Goal: Task Accomplishment & Management: Manage account settings

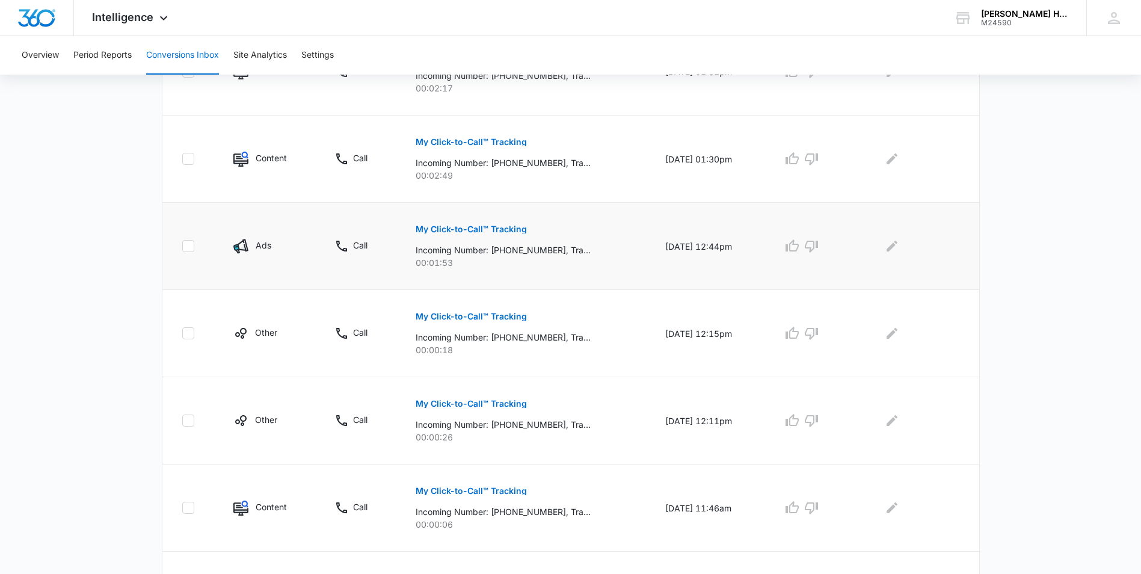
scroll to position [694, 0]
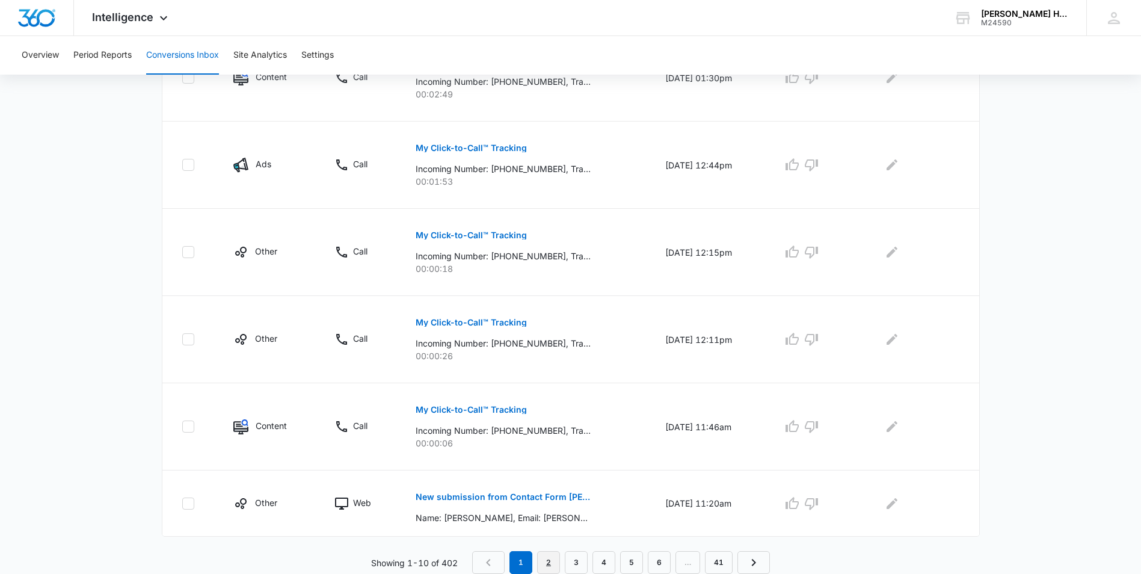
click at [553, 563] on link "2" at bounding box center [548, 562] width 23 height 23
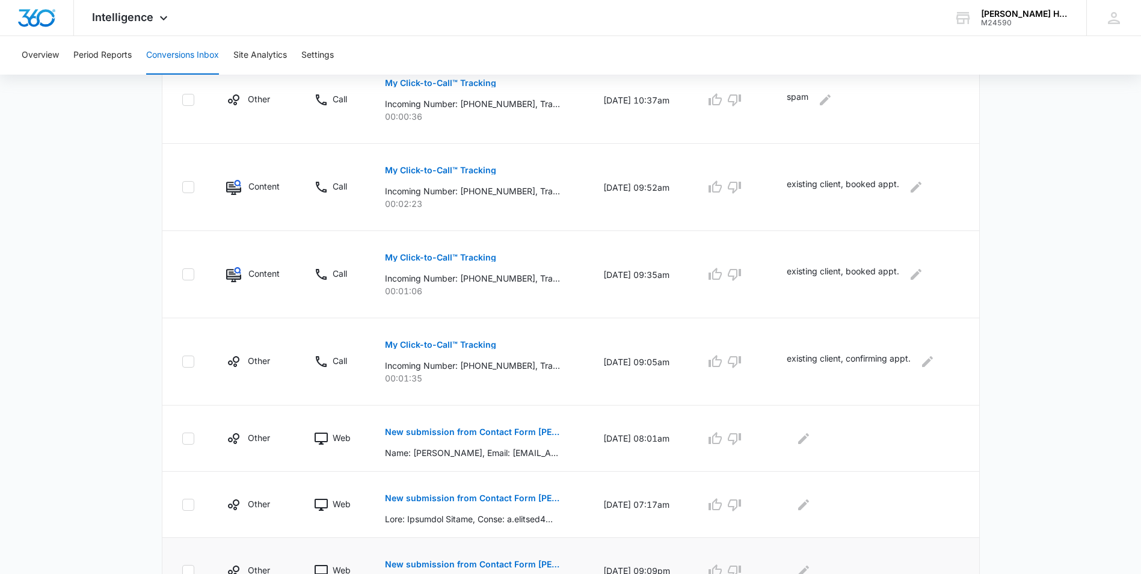
scroll to position [609, 0]
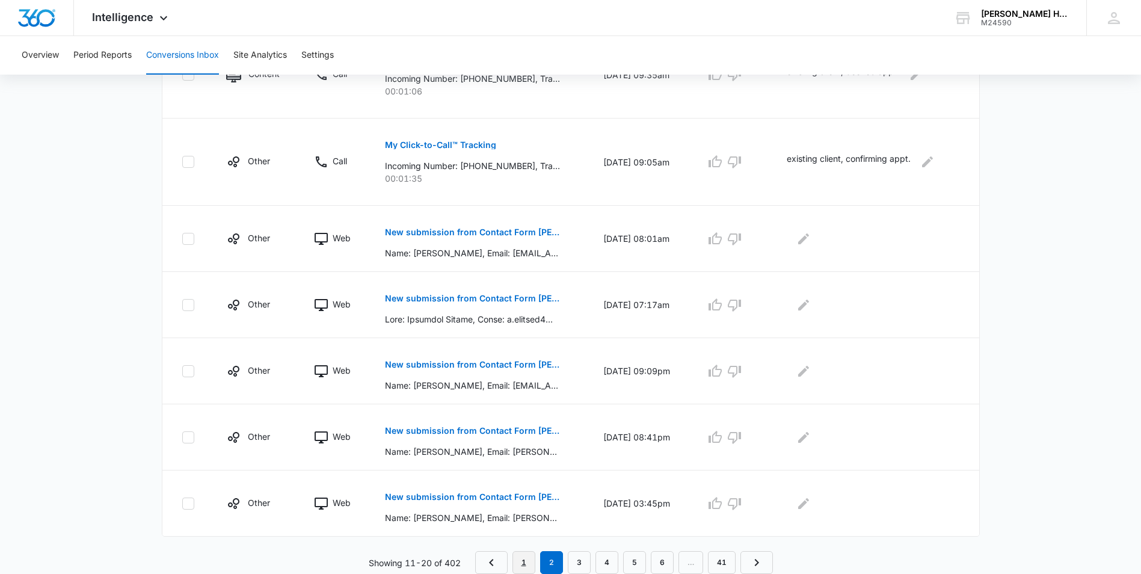
click at [523, 564] on link "1" at bounding box center [524, 562] width 23 height 23
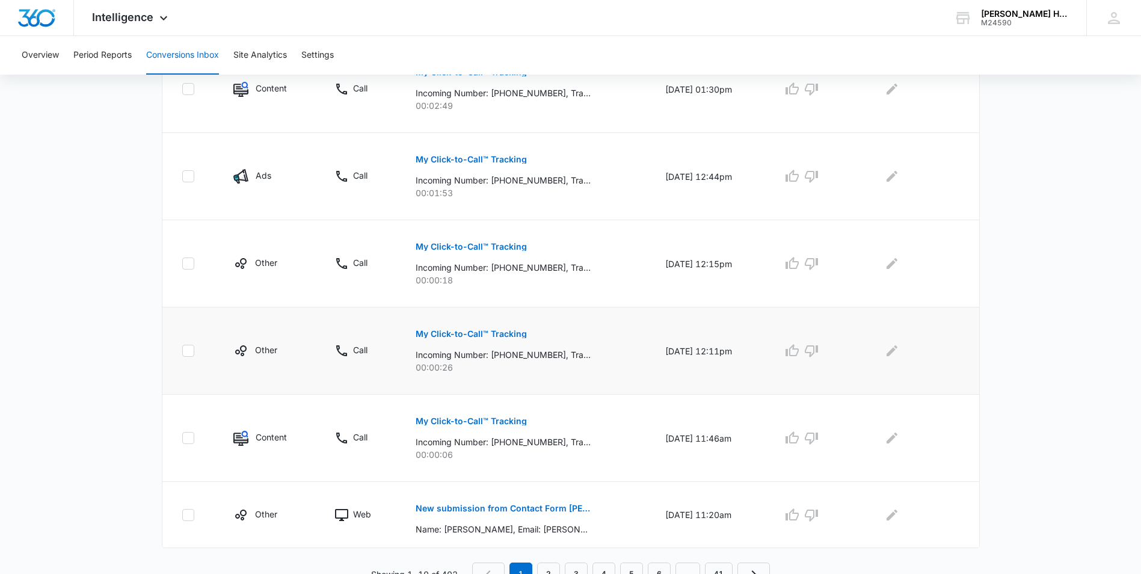
scroll to position [694, 0]
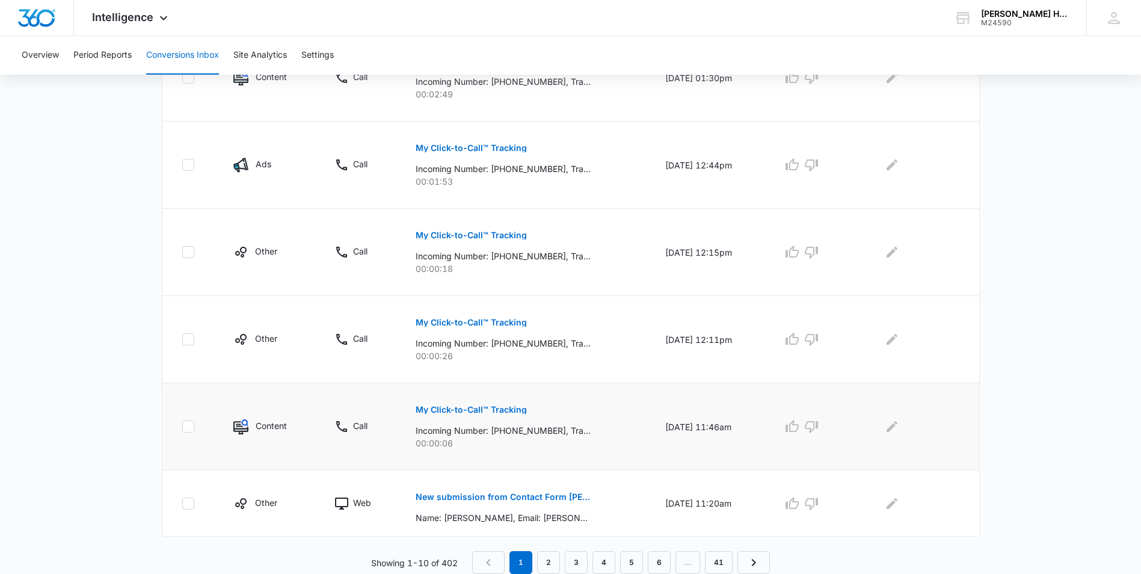
click at [497, 410] on p "My Click-to-Call™ Tracking" at bounding box center [471, 409] width 111 height 8
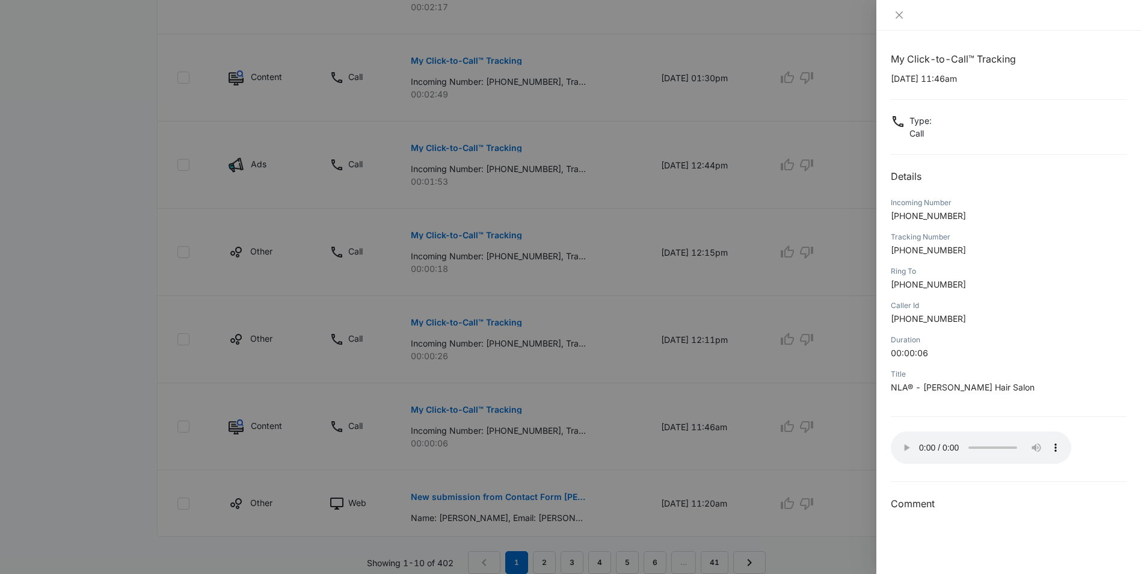
click at [848, 407] on div at bounding box center [570, 287] width 1141 height 574
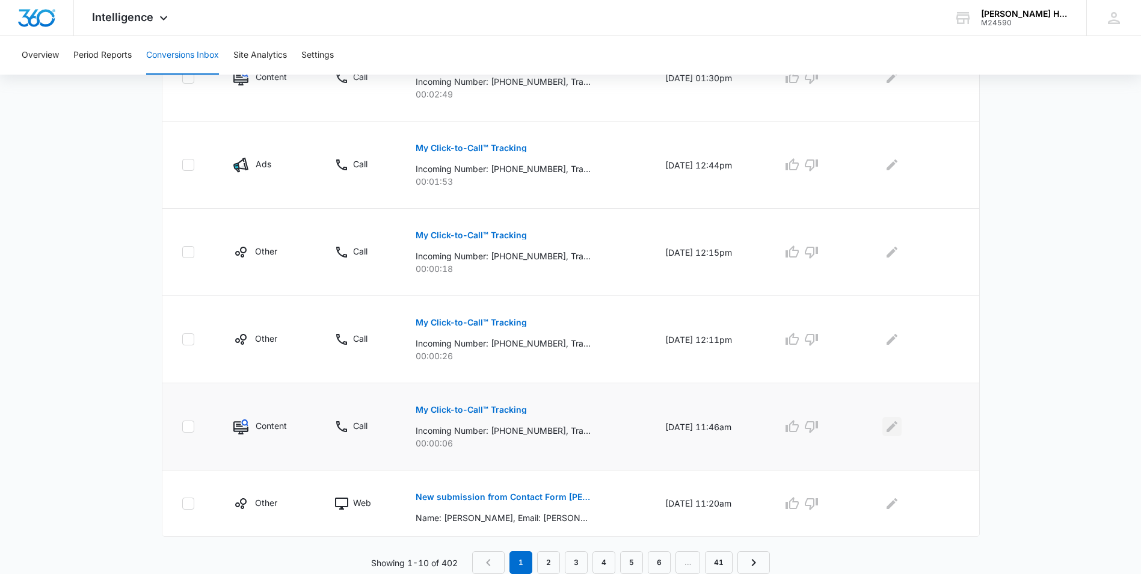
click at [893, 426] on icon "Edit Comments" at bounding box center [892, 426] width 14 height 14
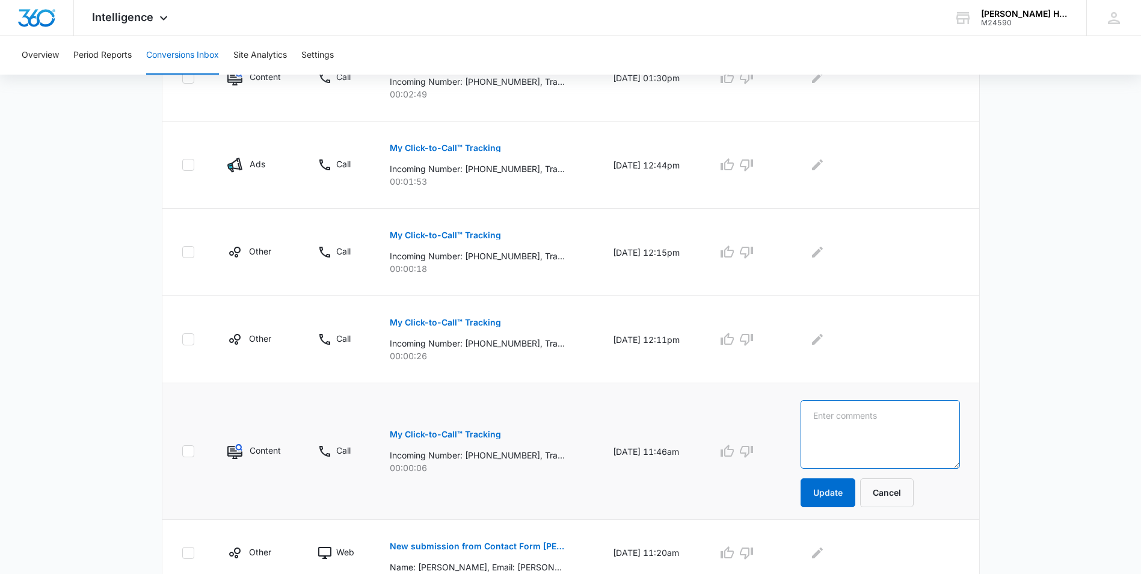
click at [878, 434] on textarea at bounding box center [880, 434] width 159 height 69
type textarea "bot call"
click at [847, 484] on button "Update" at bounding box center [828, 492] width 55 height 29
click at [462, 321] on p "My Click-to-Call™ Tracking" at bounding box center [445, 322] width 111 height 8
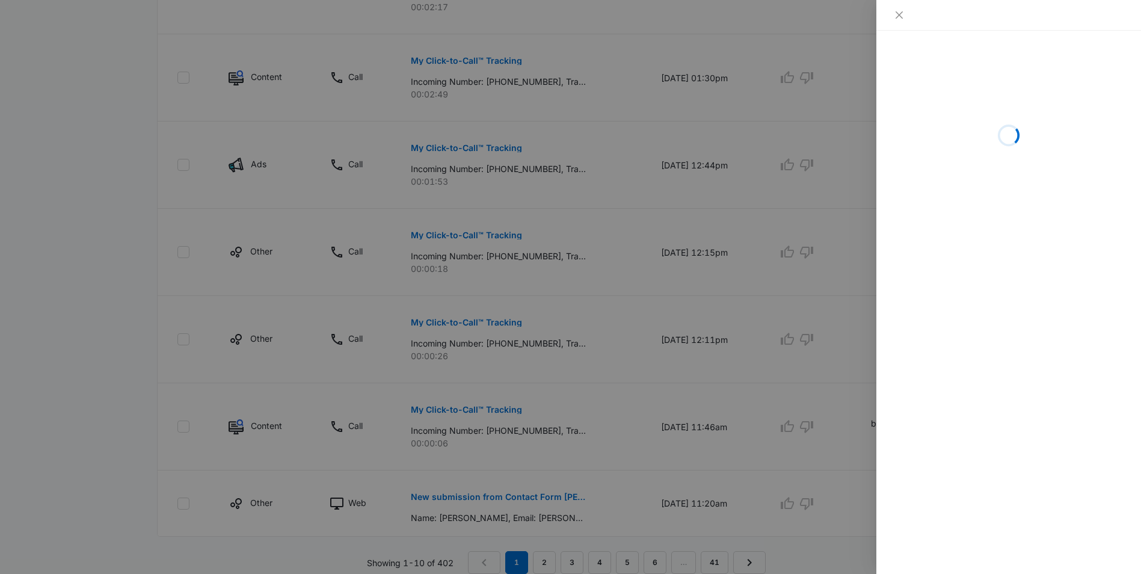
click at [704, 363] on div at bounding box center [570, 287] width 1141 height 574
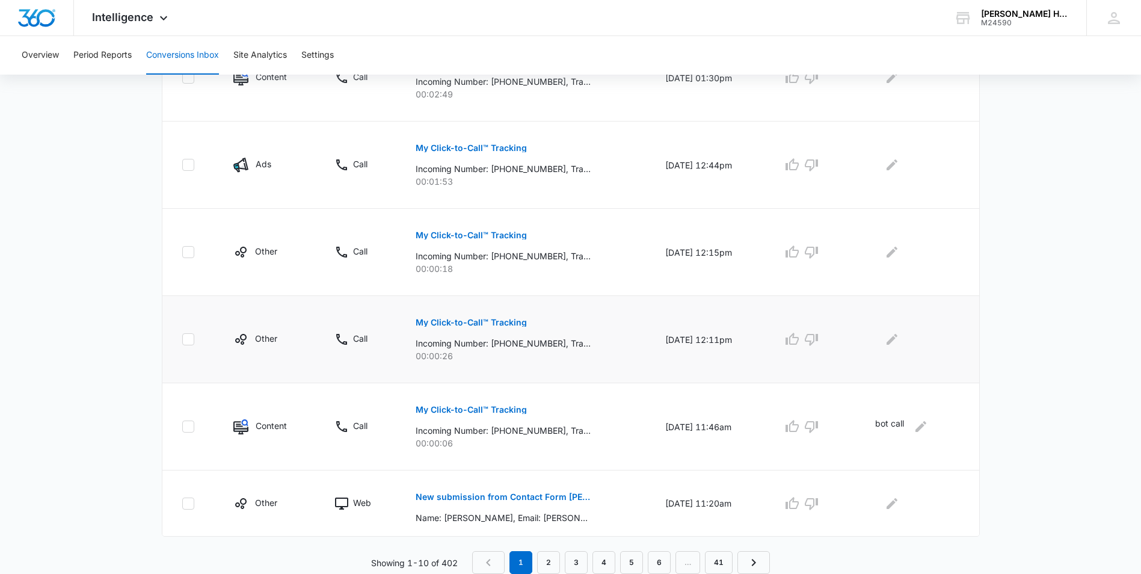
click at [463, 319] on p "My Click-to-Call™ Tracking" at bounding box center [471, 322] width 111 height 8
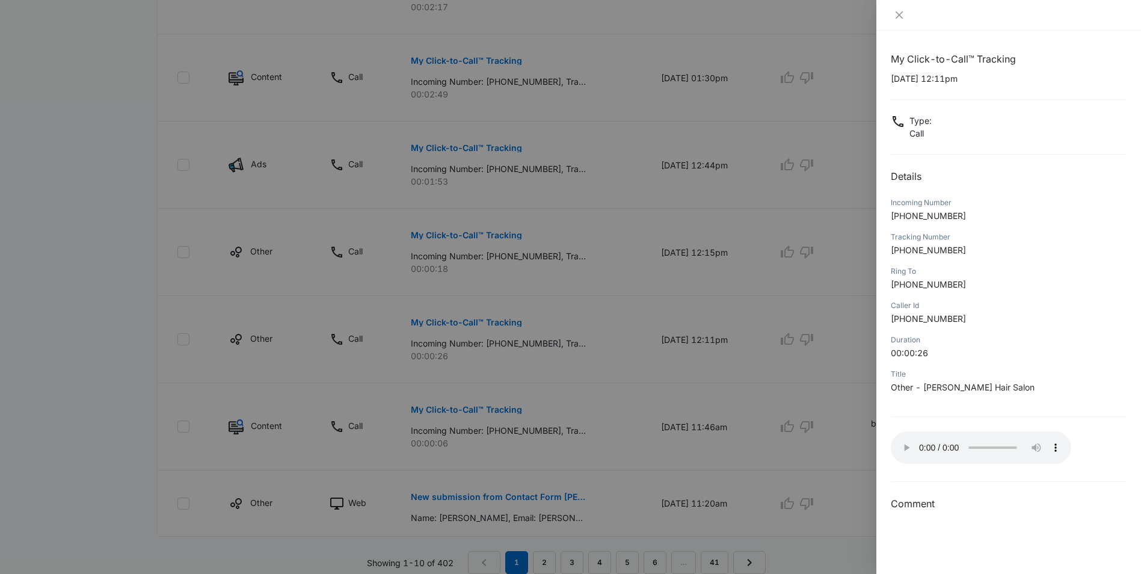
click at [855, 396] on div at bounding box center [570, 287] width 1141 height 574
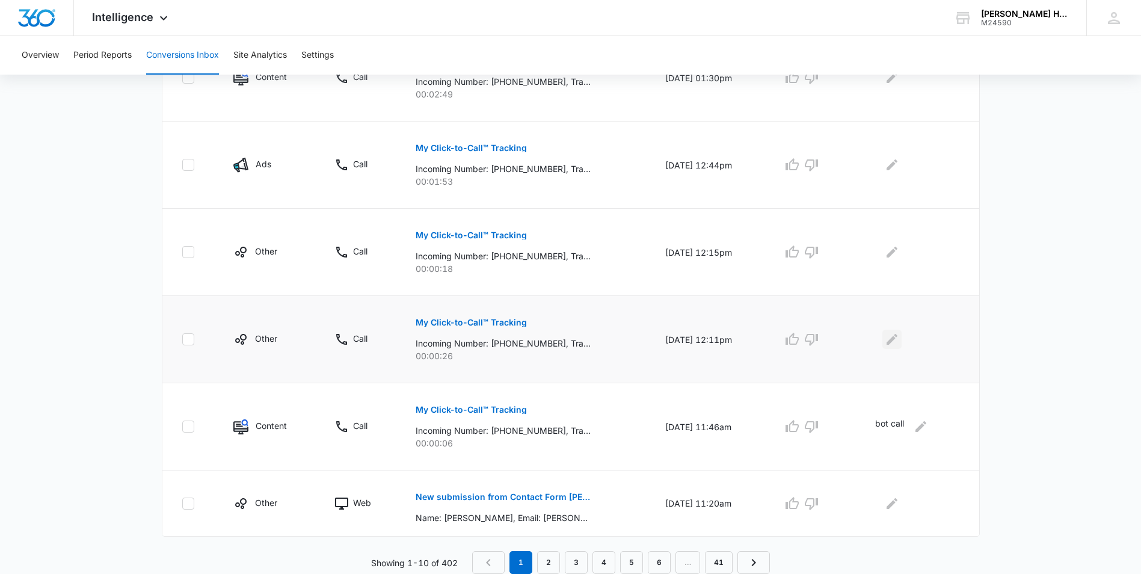
click at [898, 342] on icon "Edit Comments" at bounding box center [892, 339] width 14 height 14
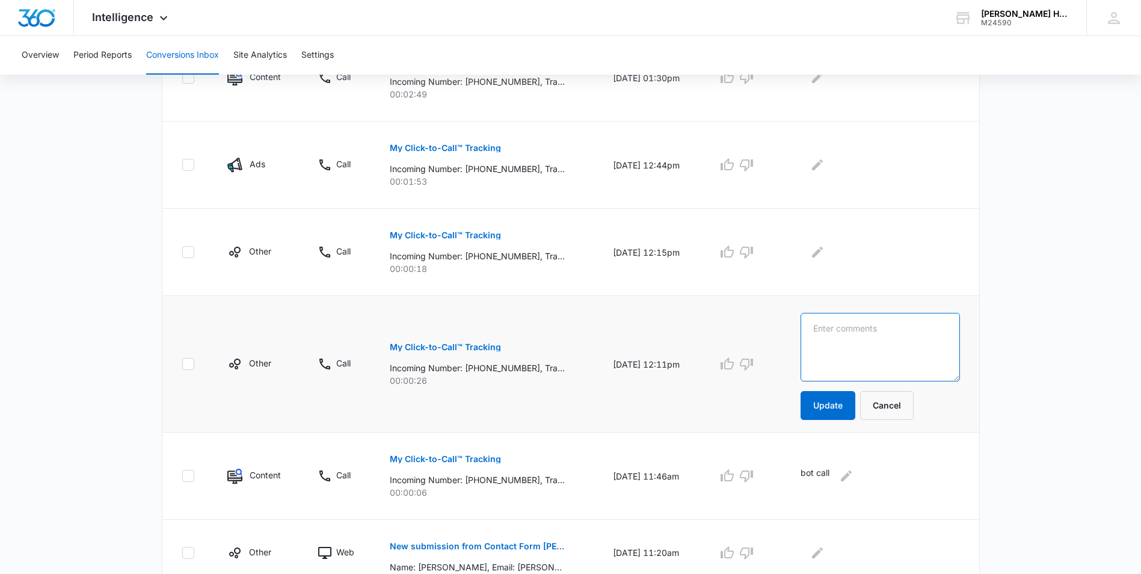
click at [894, 346] on textarea at bounding box center [880, 347] width 159 height 69
type textarea "wrong number."
click at [838, 414] on button "Update" at bounding box center [828, 405] width 55 height 29
click at [477, 233] on p "My Click-to-Call™ Tracking" at bounding box center [445, 235] width 111 height 8
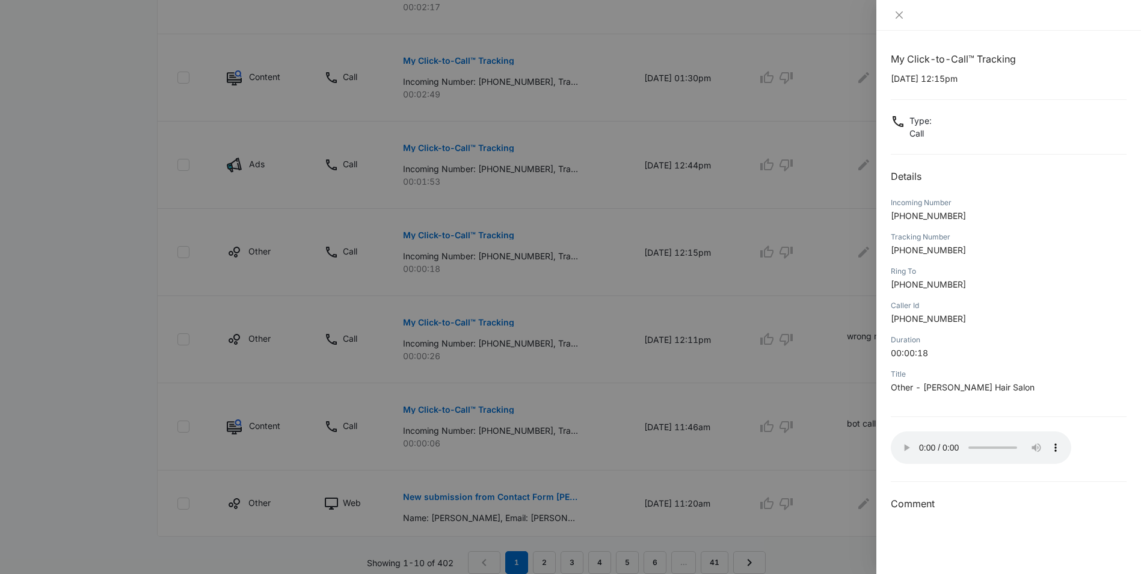
click at [839, 370] on div at bounding box center [570, 287] width 1141 height 574
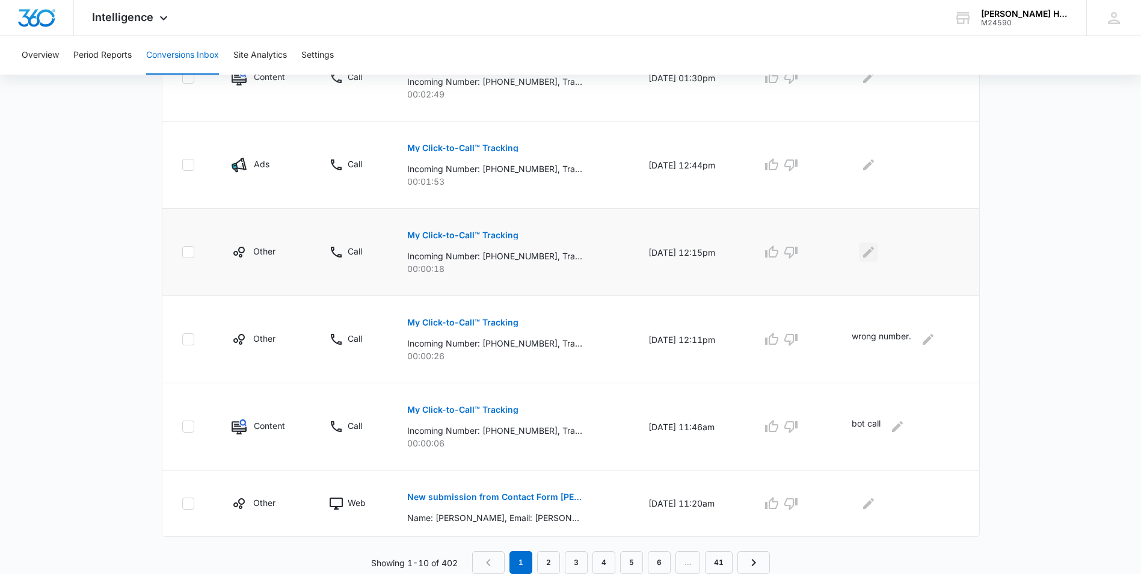
click at [869, 256] on icon "Edit Comments" at bounding box center [868, 252] width 11 height 11
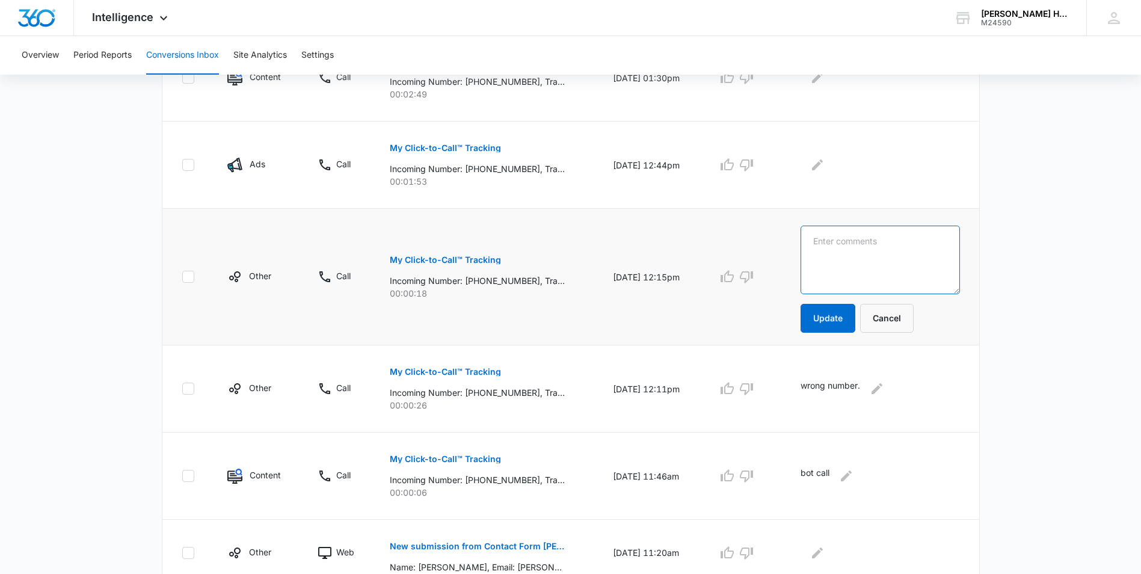
click at [864, 267] on textarea at bounding box center [880, 260] width 159 height 69
type textarea "wrong number"
click at [833, 320] on button "Update" at bounding box center [828, 318] width 55 height 29
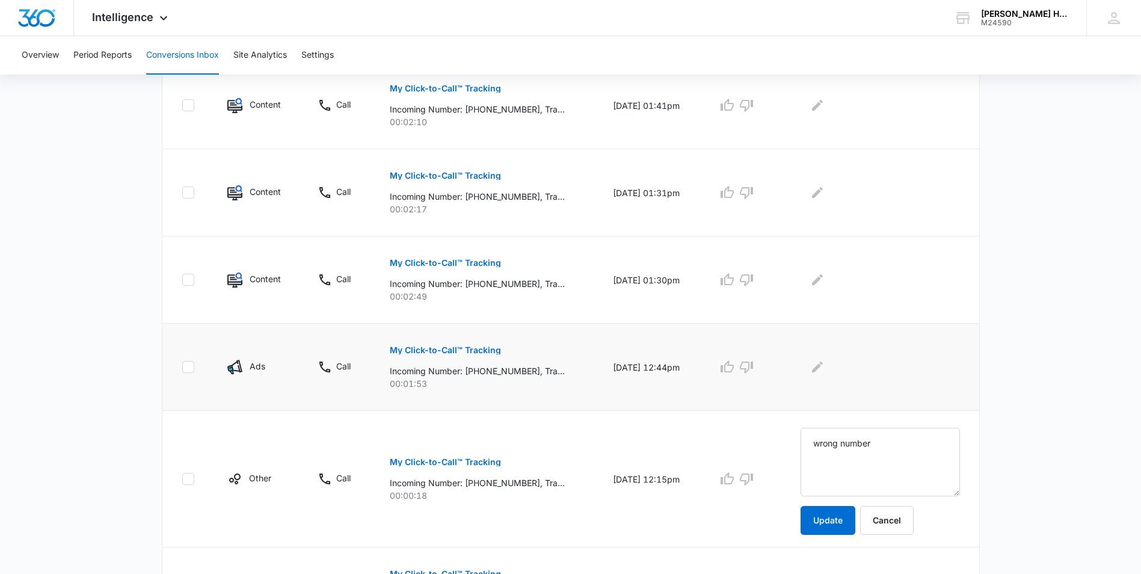
scroll to position [453, 0]
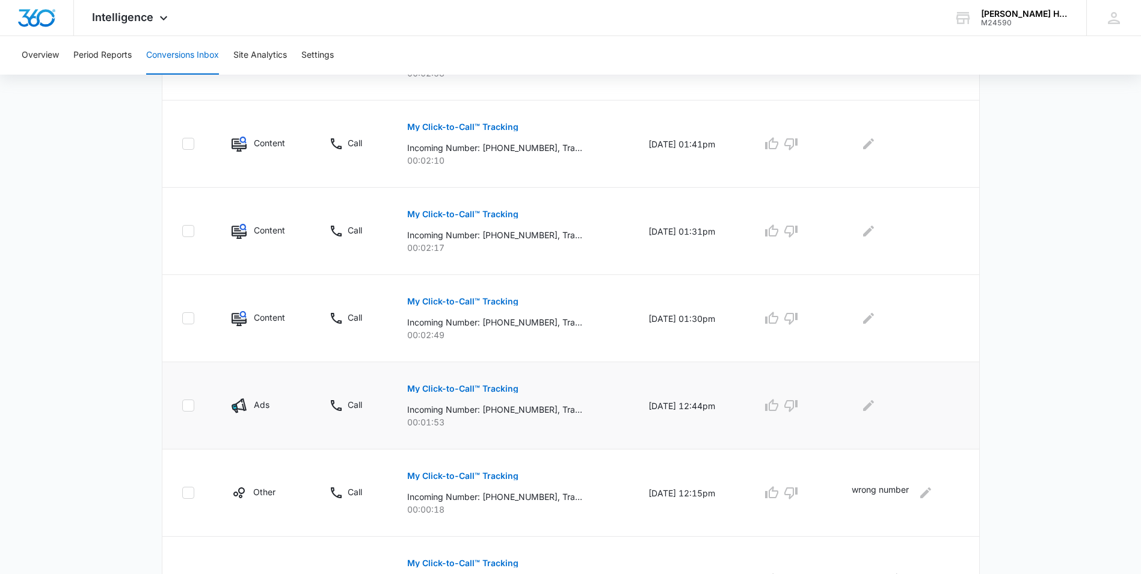
click at [482, 385] on p "My Click-to-Call™ Tracking" at bounding box center [462, 388] width 111 height 8
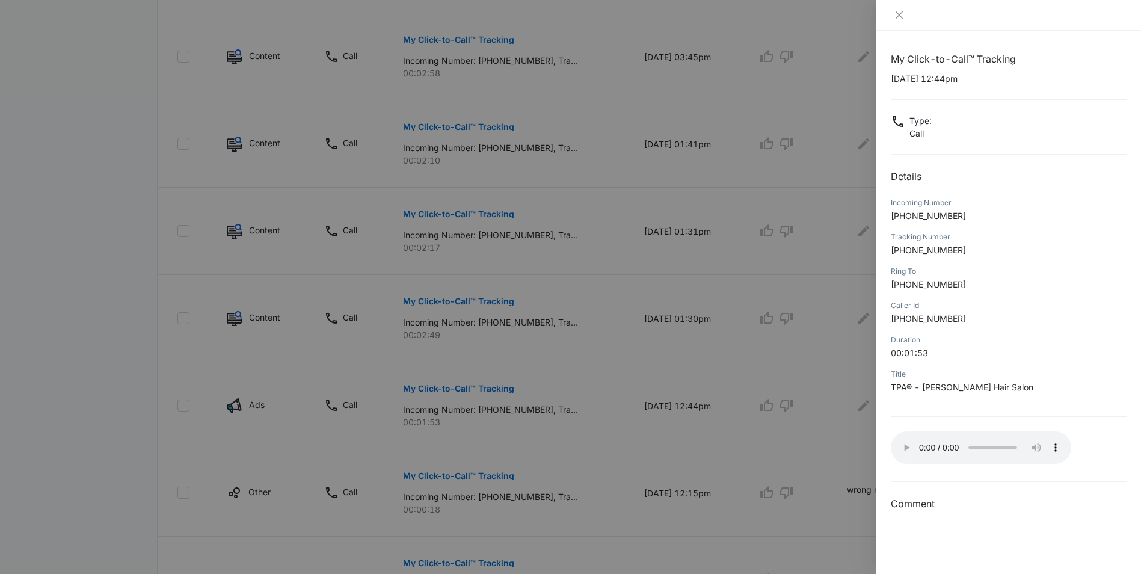
click at [819, 334] on div at bounding box center [570, 287] width 1141 height 574
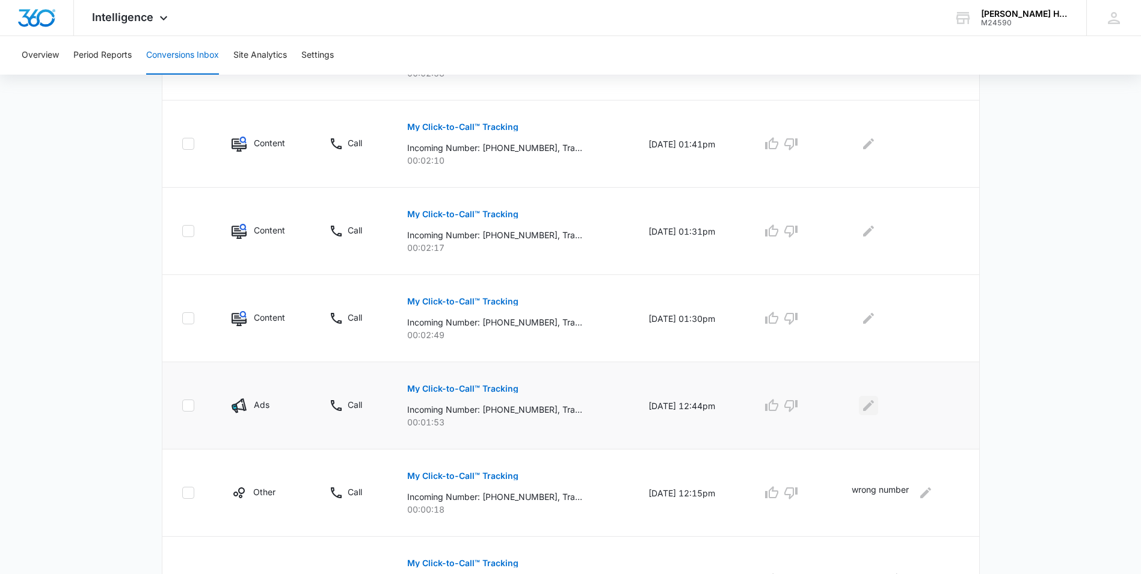
click at [876, 408] on icon "Edit Comments" at bounding box center [868, 405] width 14 height 14
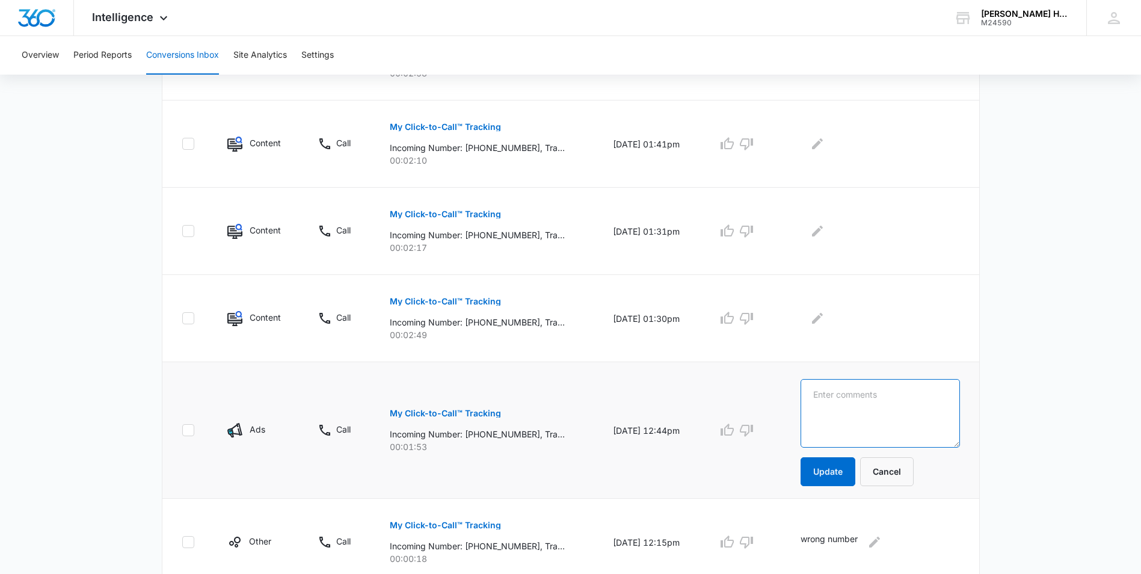
click at [875, 409] on textarea at bounding box center [880, 413] width 159 height 69
type textarea "existing client, booked appt."
click at [840, 473] on button "Update" at bounding box center [828, 471] width 55 height 29
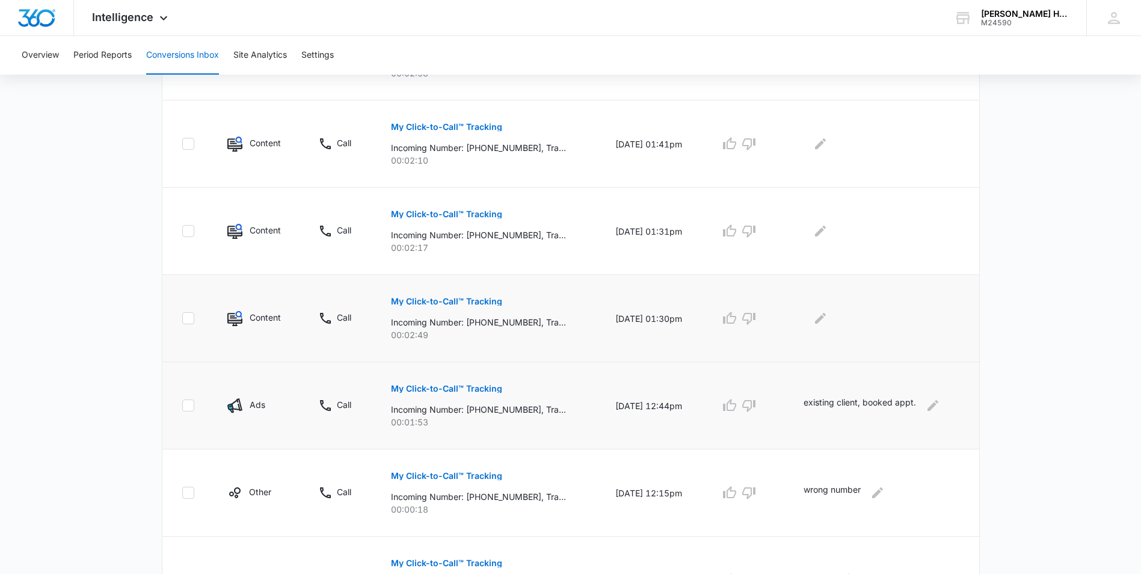
click at [472, 298] on p "My Click-to-Call™ Tracking" at bounding box center [446, 301] width 111 height 8
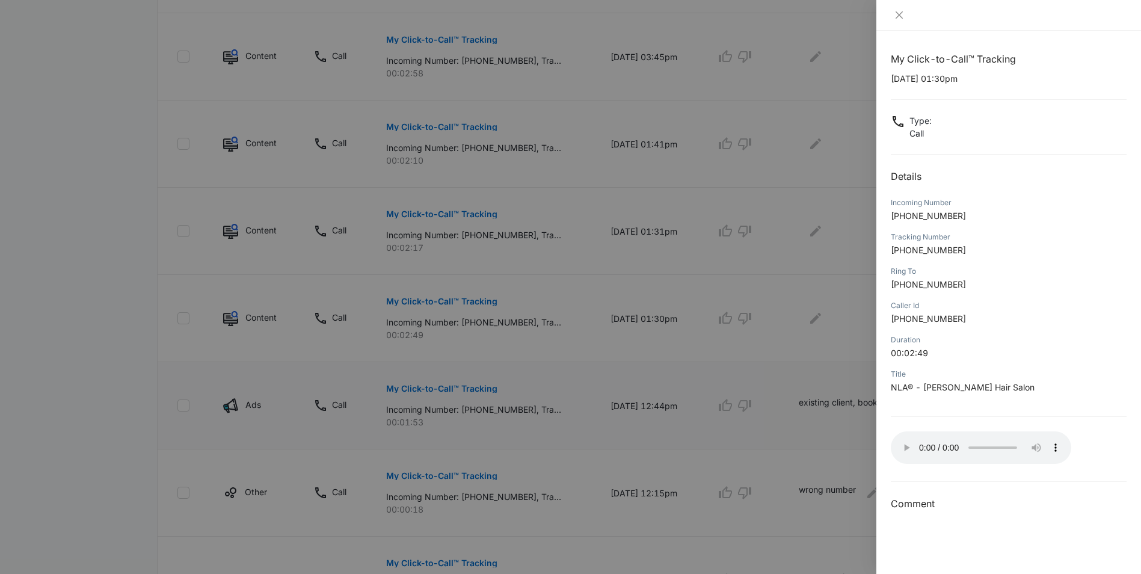
click at [1127, 436] on div "My Click-to-Call™ Tracking [DATE] 01:30pm Type : Call Details Incoming Number […" at bounding box center [1008, 302] width 265 height 543
click at [836, 343] on div at bounding box center [570, 287] width 1141 height 574
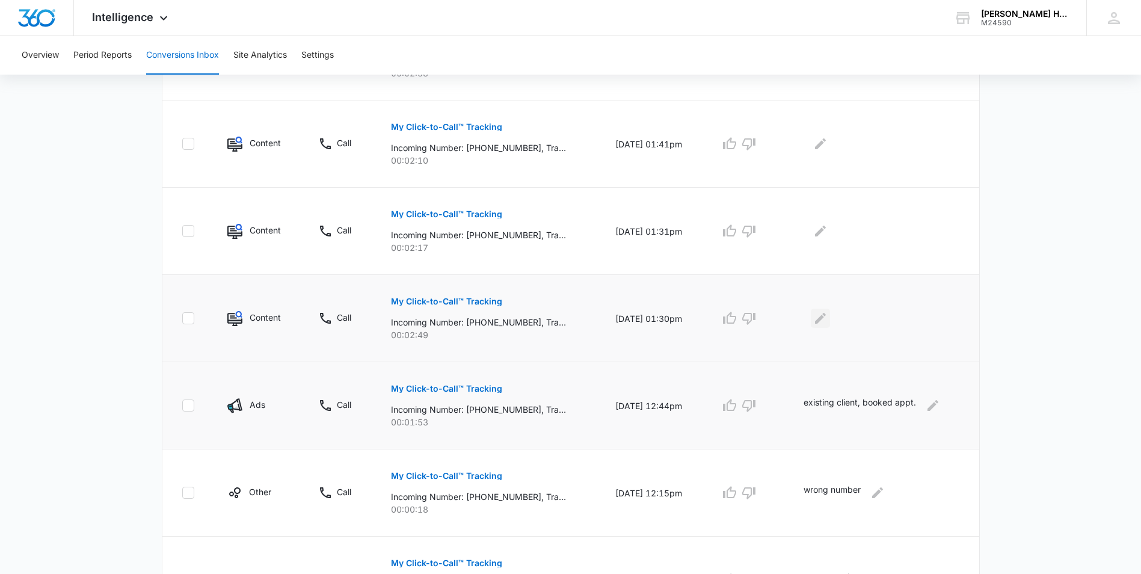
click at [828, 322] on icon "Edit Comments" at bounding box center [820, 318] width 14 height 14
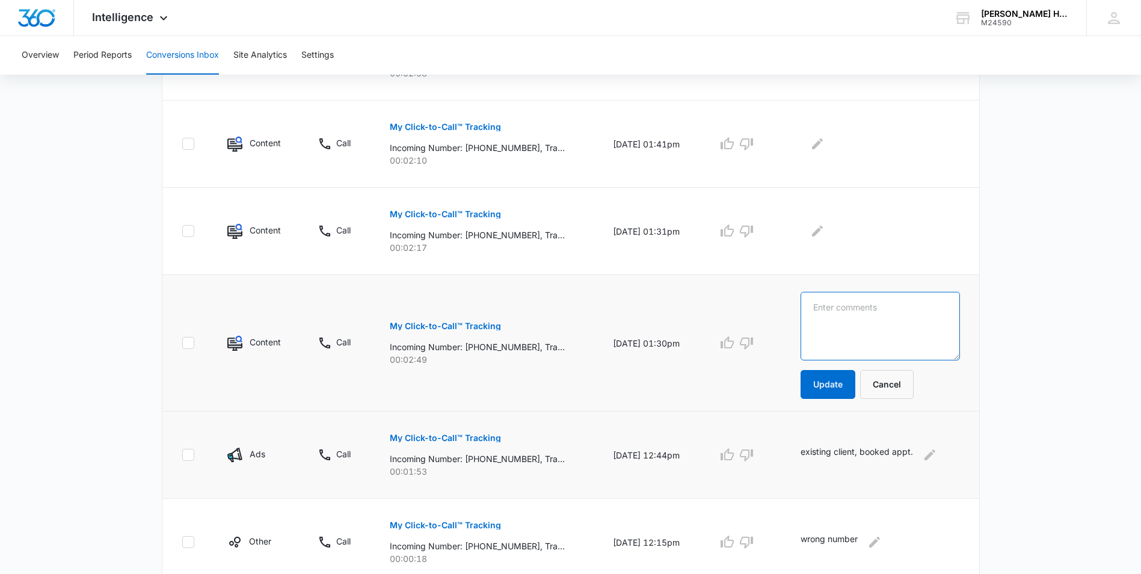
click at [828, 321] on textarea at bounding box center [880, 326] width 159 height 69
type textarea "asked to hold forma brief moment and sge hung up."
drag, startPoint x: 775, startPoint y: 319, endPoint x: 738, endPoint y: 291, distance: 46.8
click at [738, 291] on tr "Content Call My Click-to-Call™ Tracking Incoming Number: [PHONE_NUMBER], Tracki…" at bounding box center [570, 343] width 817 height 137
type textarea "existing client, booked appt."
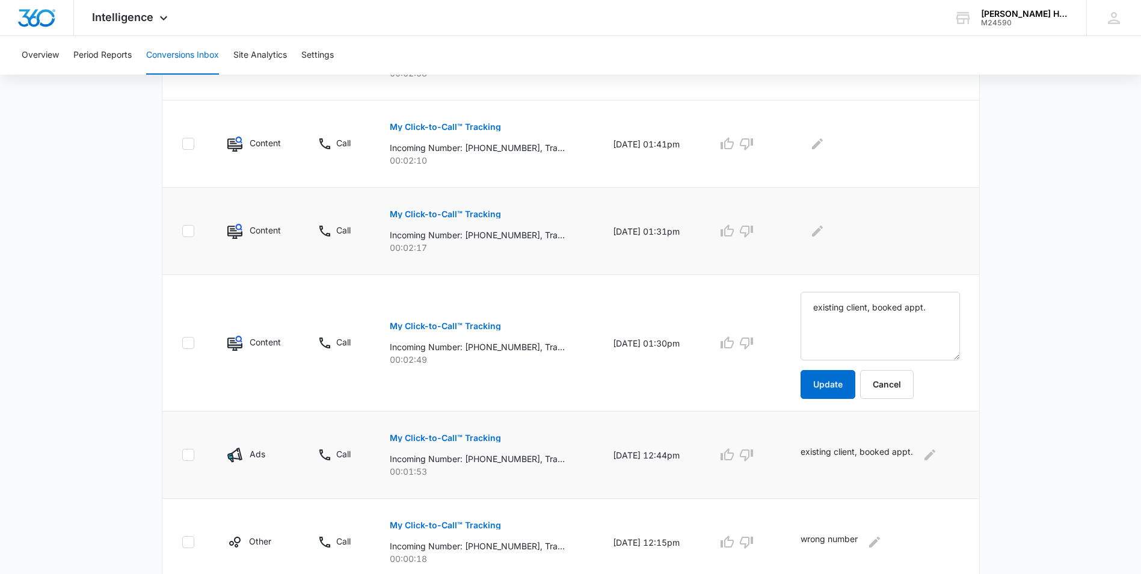
click at [466, 216] on p "My Click-to-Call™ Tracking" at bounding box center [445, 214] width 111 height 8
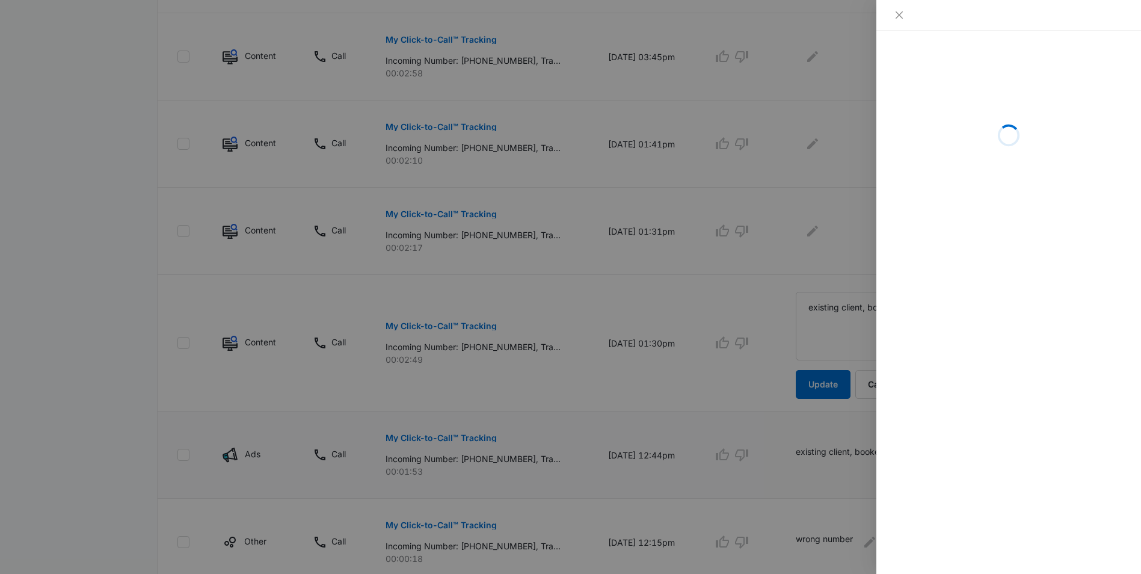
click at [854, 226] on div at bounding box center [570, 287] width 1141 height 574
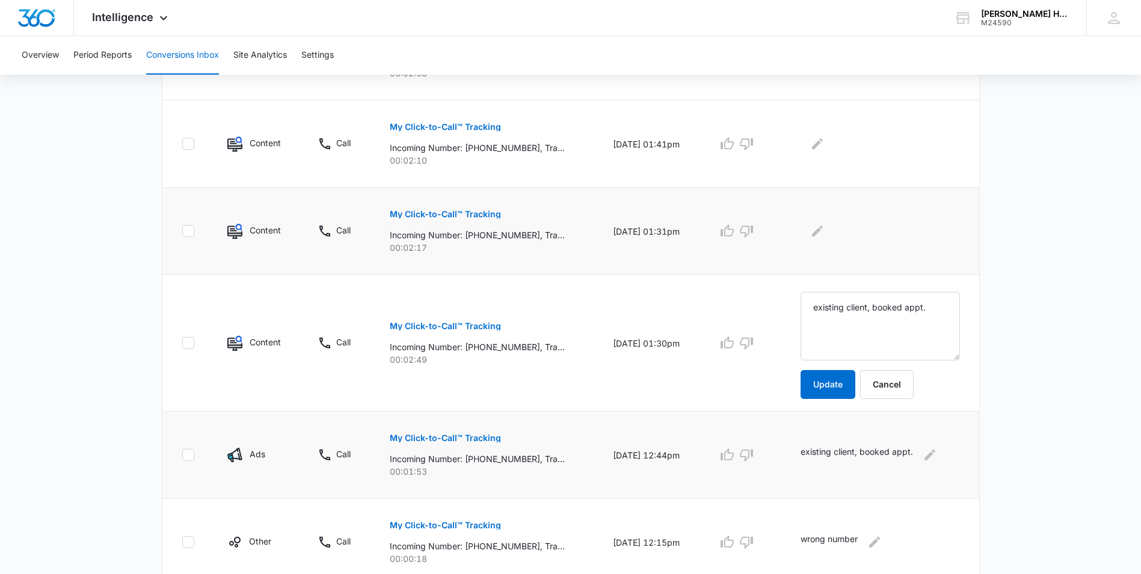
click at [452, 218] on button "My Click-to-Call™ Tracking" at bounding box center [445, 214] width 111 height 29
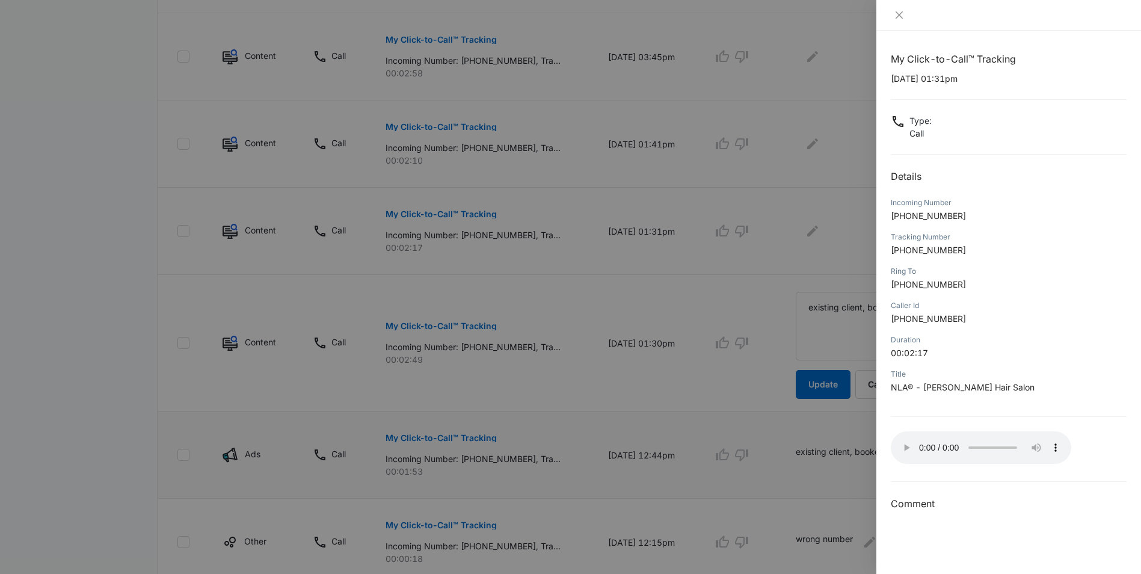
click at [476, 212] on div at bounding box center [570, 287] width 1141 height 574
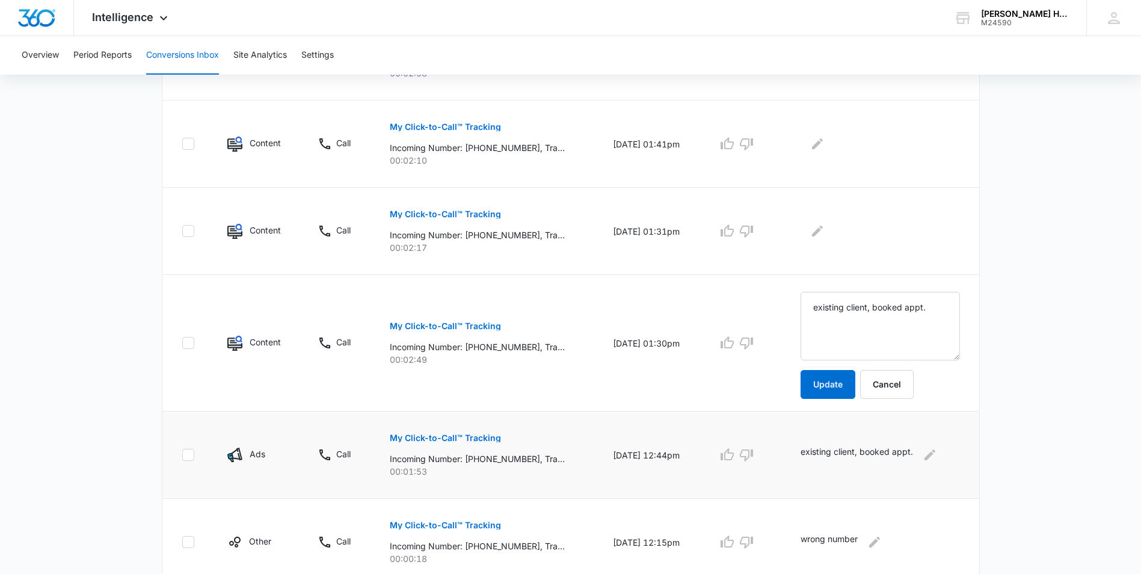
click at [476, 212] on p "My Click-to-Call™ Tracking" at bounding box center [445, 214] width 111 height 8
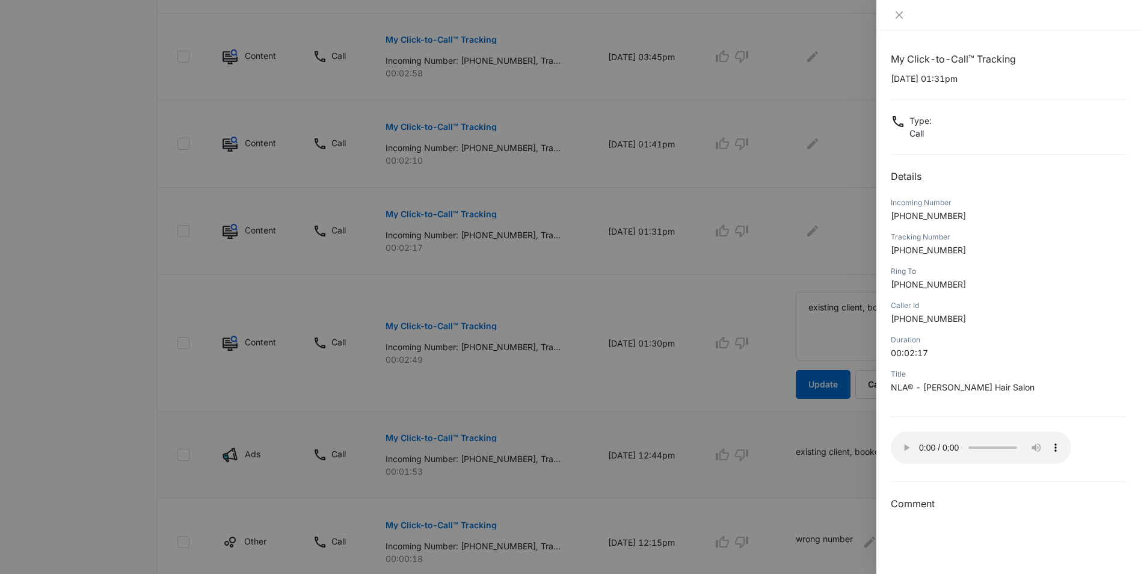
click at [825, 385] on div at bounding box center [570, 287] width 1141 height 574
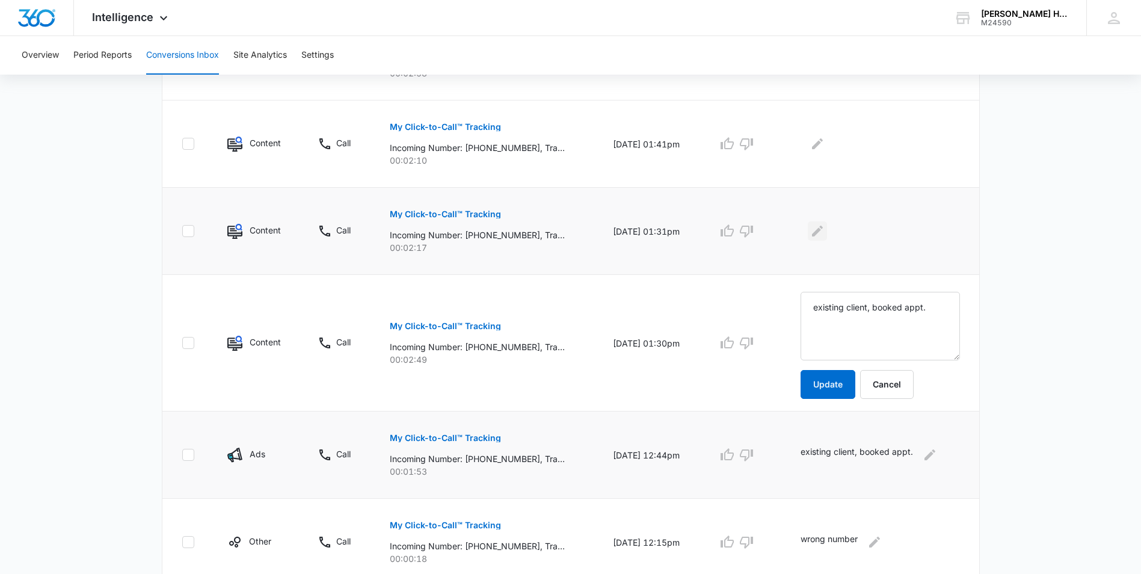
click at [824, 229] on icon "Edit Comments" at bounding box center [817, 231] width 14 height 14
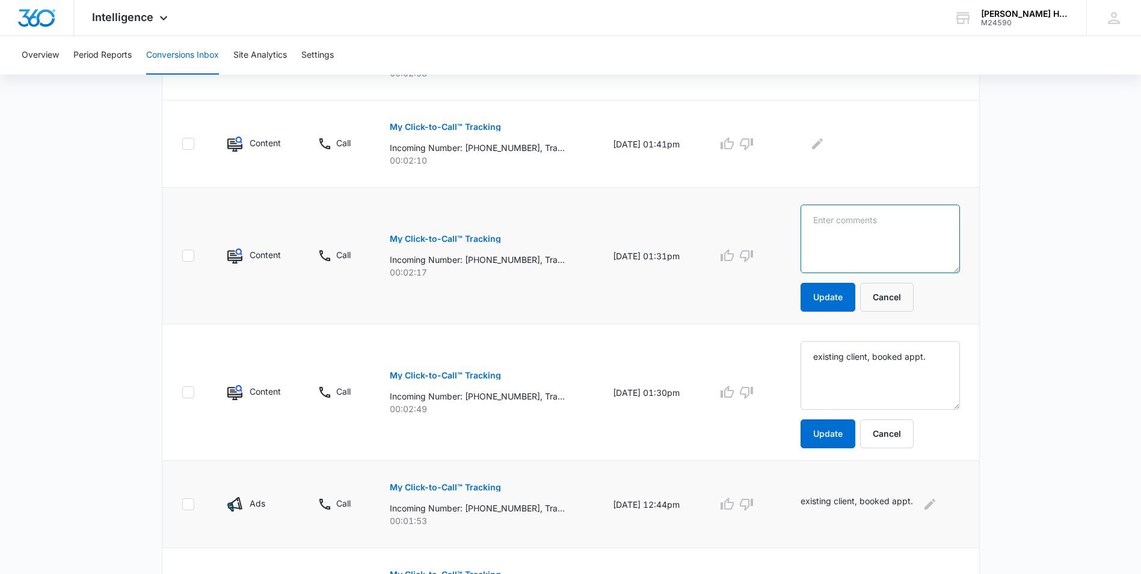
click at [864, 248] on textarea at bounding box center [880, 239] width 159 height 69
type textarea "new client, wanted color"
click at [834, 295] on button "Update" at bounding box center [828, 297] width 55 height 29
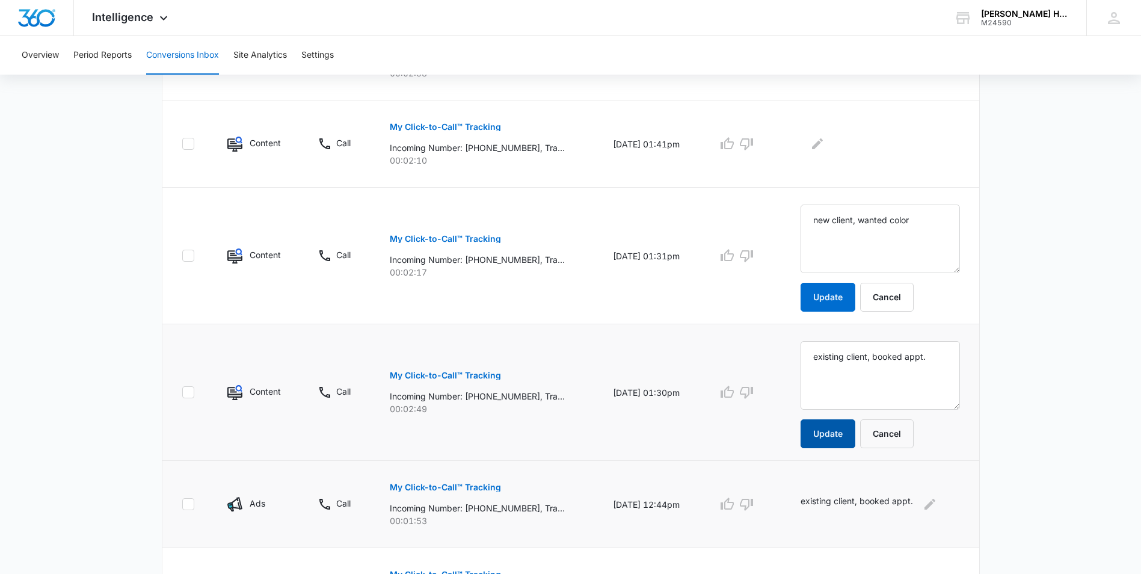
click at [839, 433] on button "Update" at bounding box center [828, 433] width 55 height 29
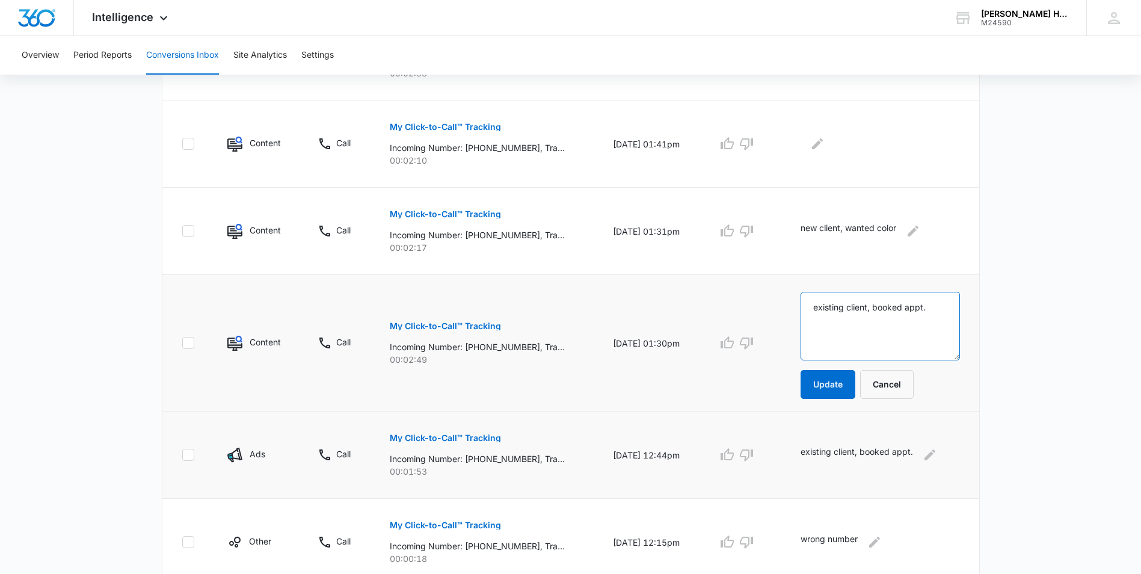
click at [835, 299] on textarea "existing client, booked appt." at bounding box center [880, 326] width 159 height 69
click at [832, 384] on button "Update" at bounding box center [828, 384] width 55 height 29
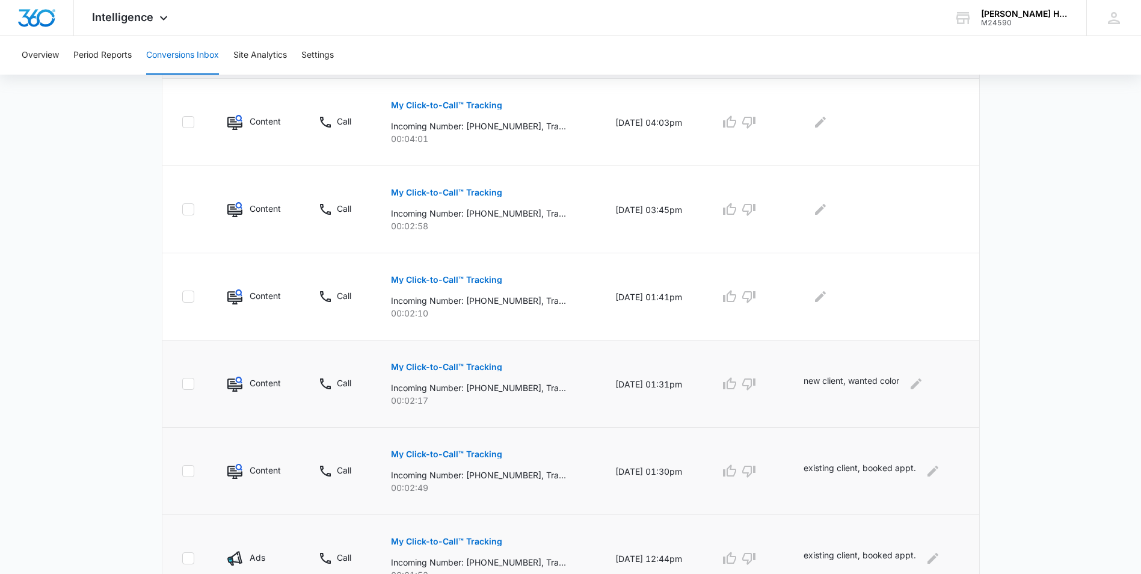
scroll to position [273, 0]
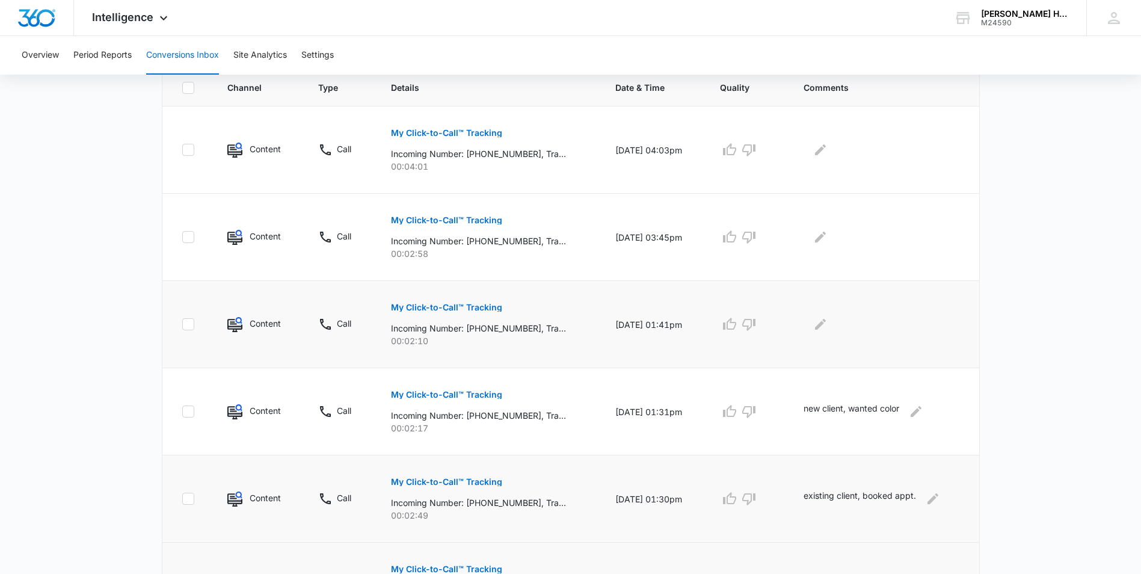
click at [445, 303] on p "My Click-to-Call™ Tracking" at bounding box center [446, 307] width 111 height 8
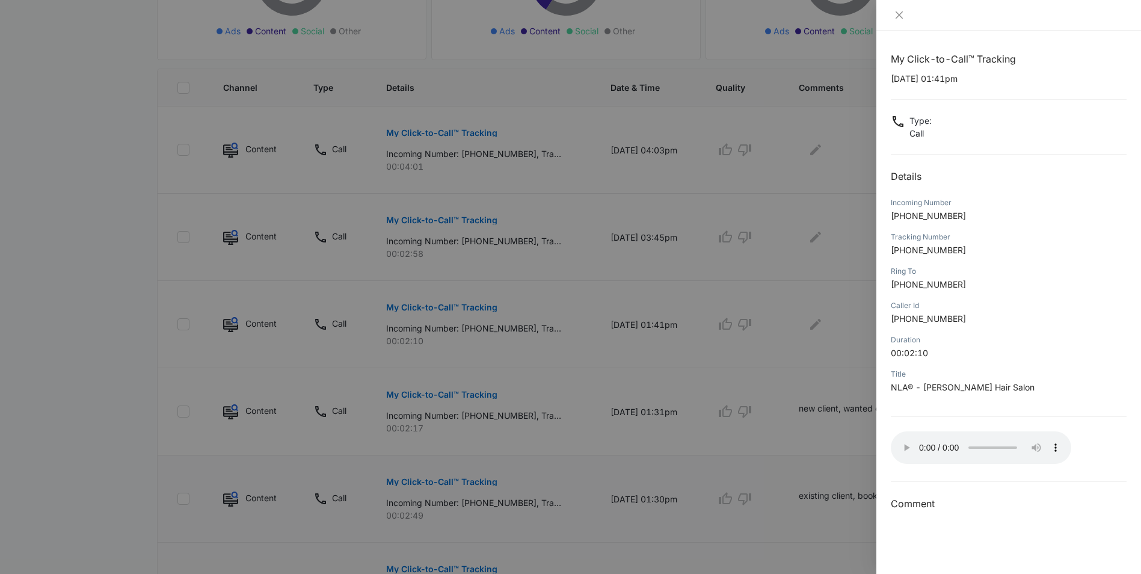
click at [827, 312] on div at bounding box center [570, 287] width 1141 height 574
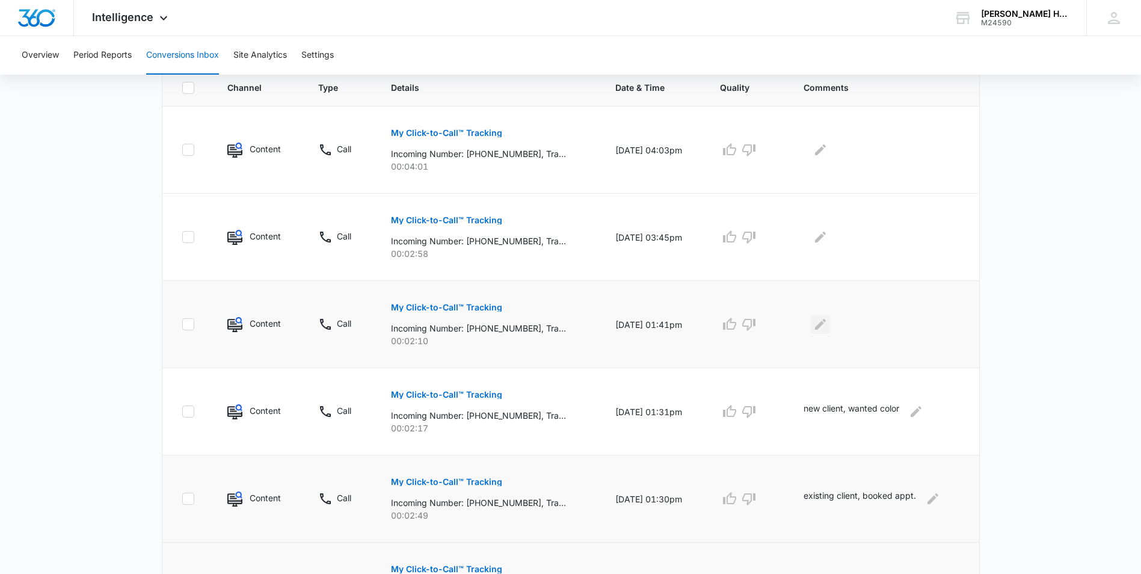
click at [823, 327] on icon "Edit Comments" at bounding box center [820, 324] width 11 height 11
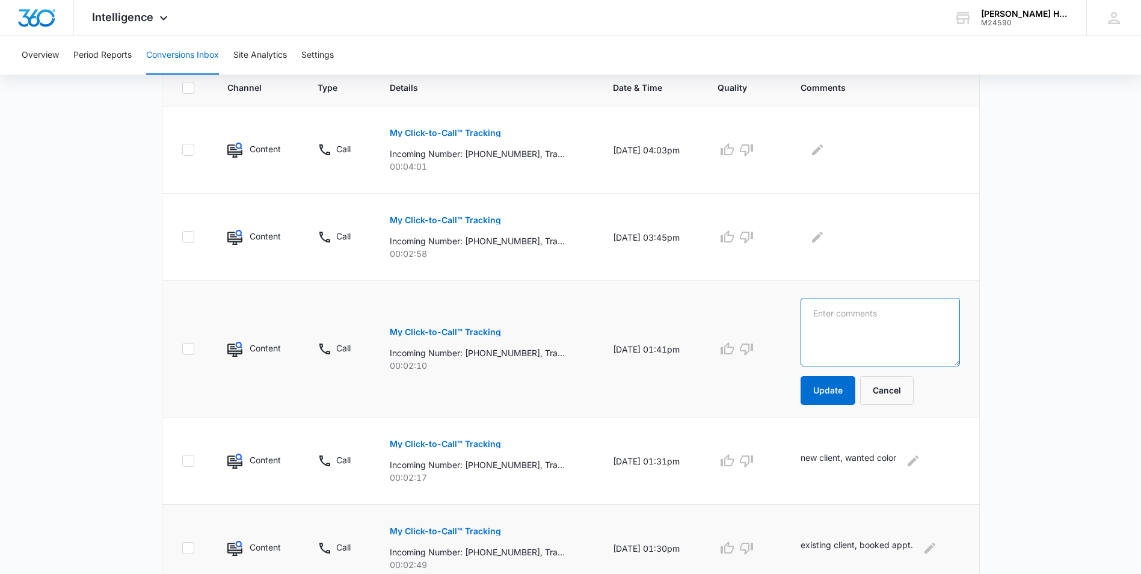
click at [848, 345] on textarea at bounding box center [880, 332] width 159 height 69
type textarea "existing client, booked appt."
click at [823, 390] on button "Update" at bounding box center [828, 390] width 55 height 29
click at [449, 216] on p "My Click-to-Call™ Tracking" at bounding box center [445, 220] width 111 height 8
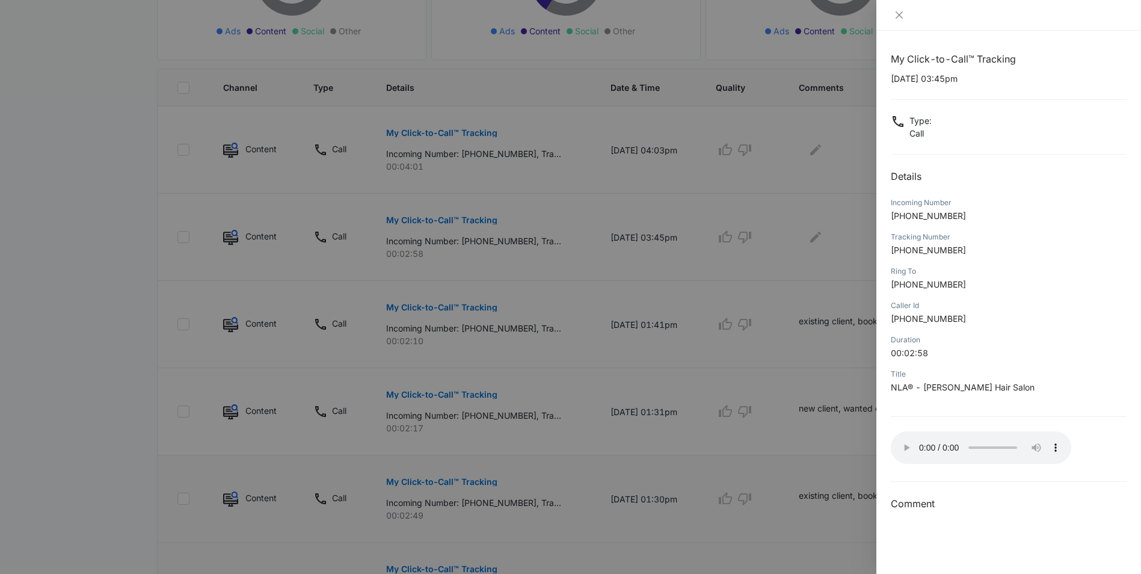
click at [798, 250] on div at bounding box center [570, 287] width 1141 height 574
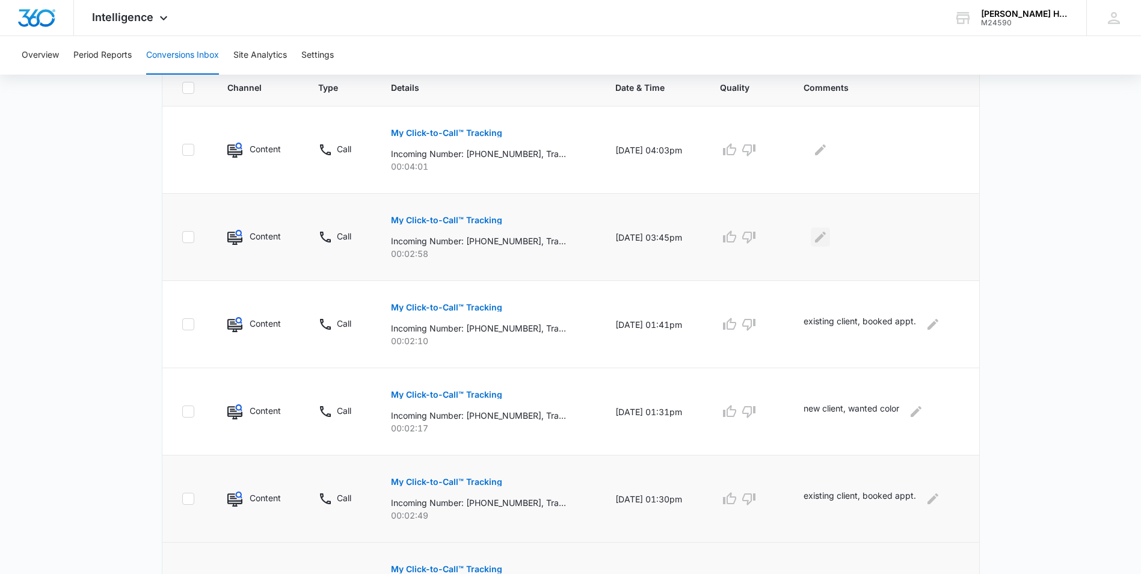
click at [824, 236] on icon "Edit Comments" at bounding box center [820, 237] width 14 height 14
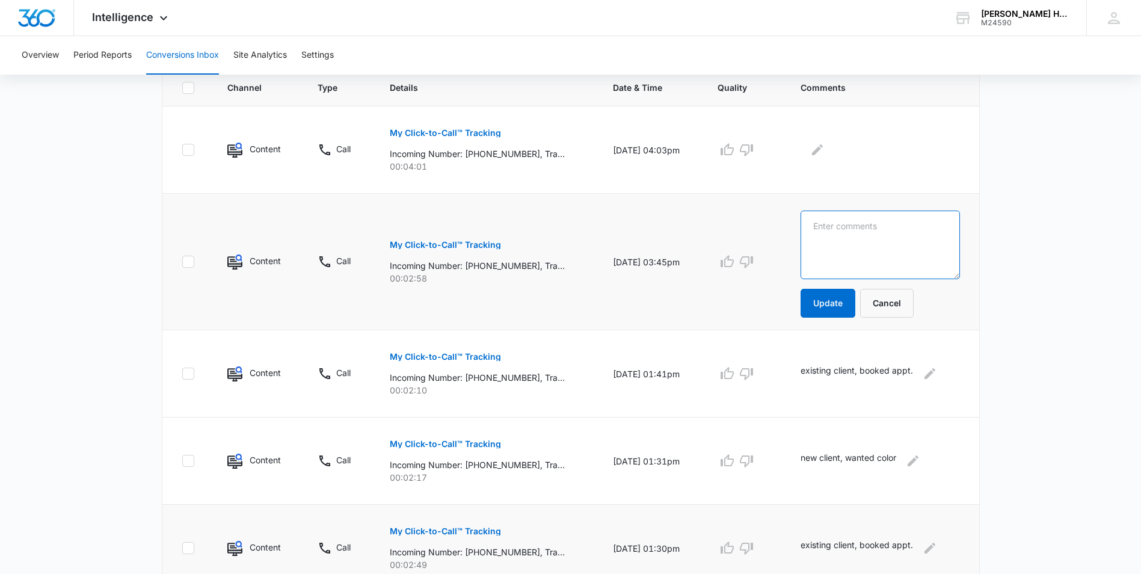
click at [836, 238] on textarea at bounding box center [880, 245] width 159 height 69
type textarea "existing client, booked appt."
click at [818, 311] on button "Update" at bounding box center [828, 303] width 55 height 29
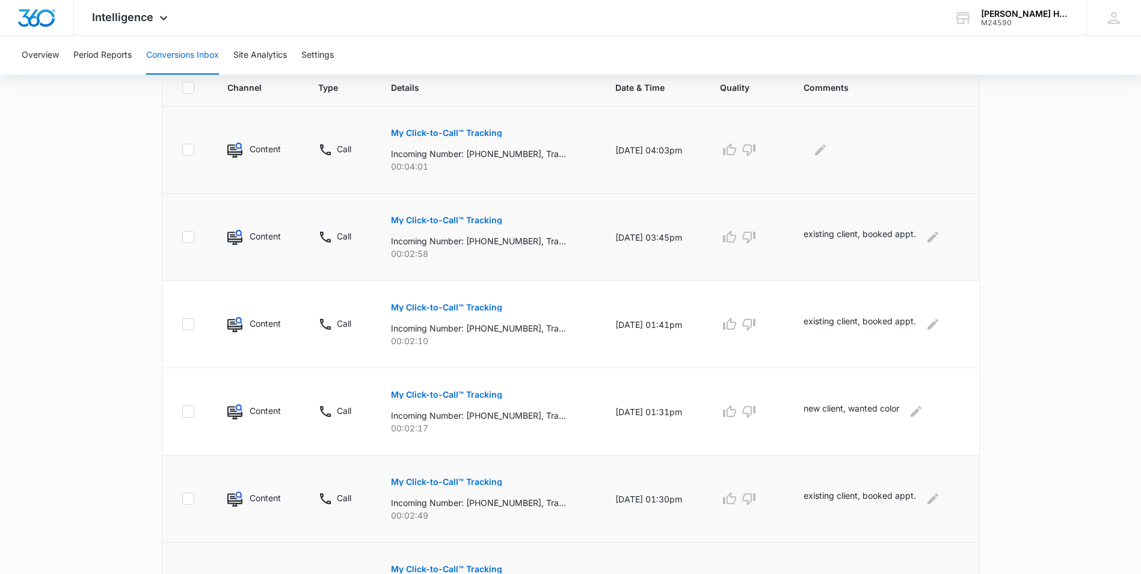
click at [486, 137] on p "My Click-to-Call™ Tracking" at bounding box center [446, 133] width 111 height 8
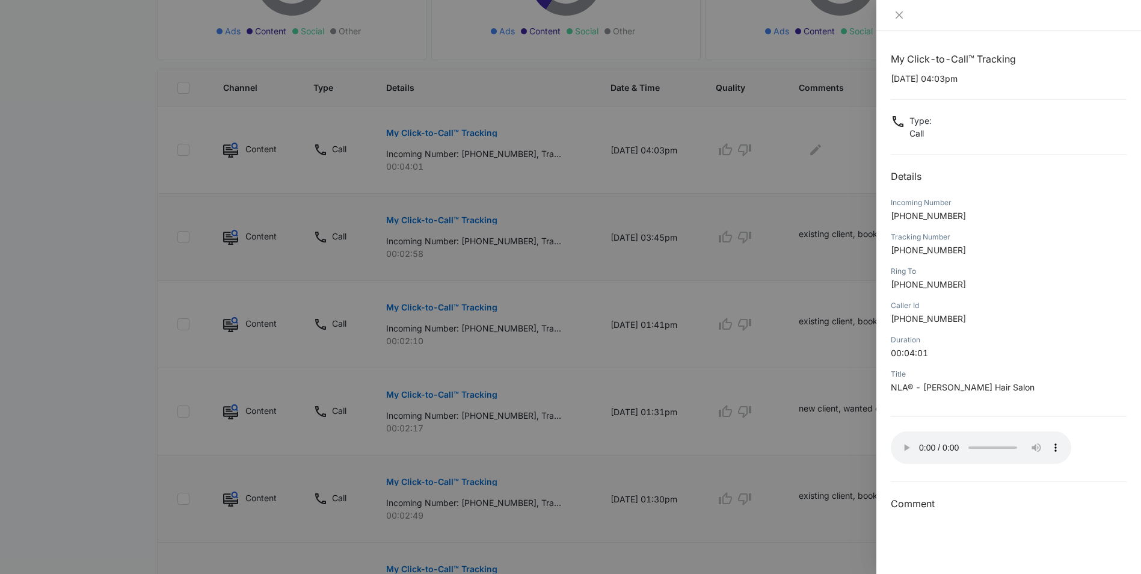
click at [822, 147] on div at bounding box center [570, 287] width 1141 height 574
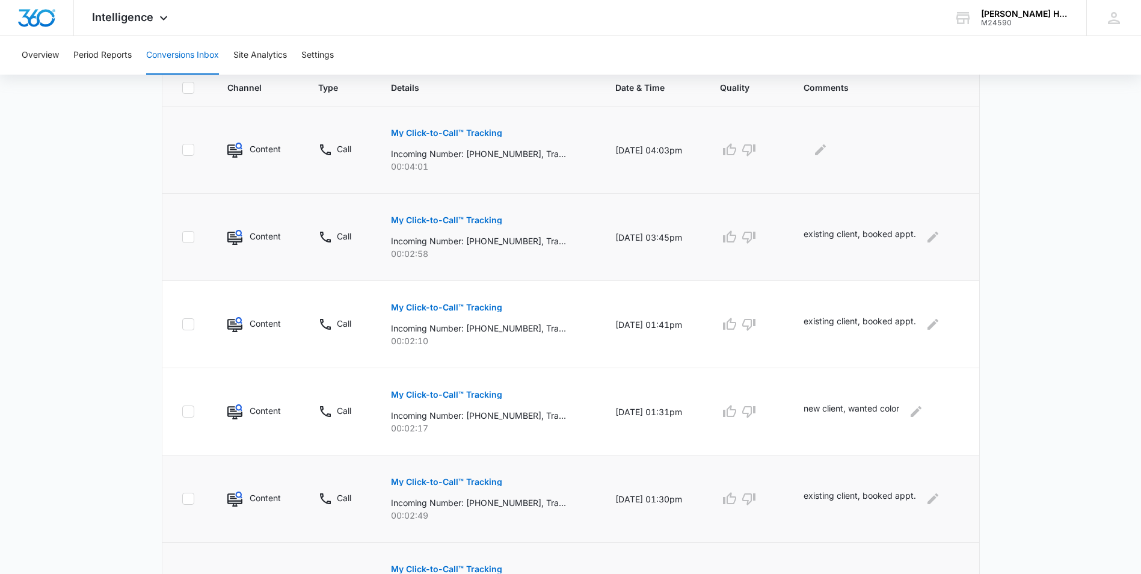
click at [475, 131] on p "My Click-to-Call™ Tracking" at bounding box center [446, 133] width 111 height 8
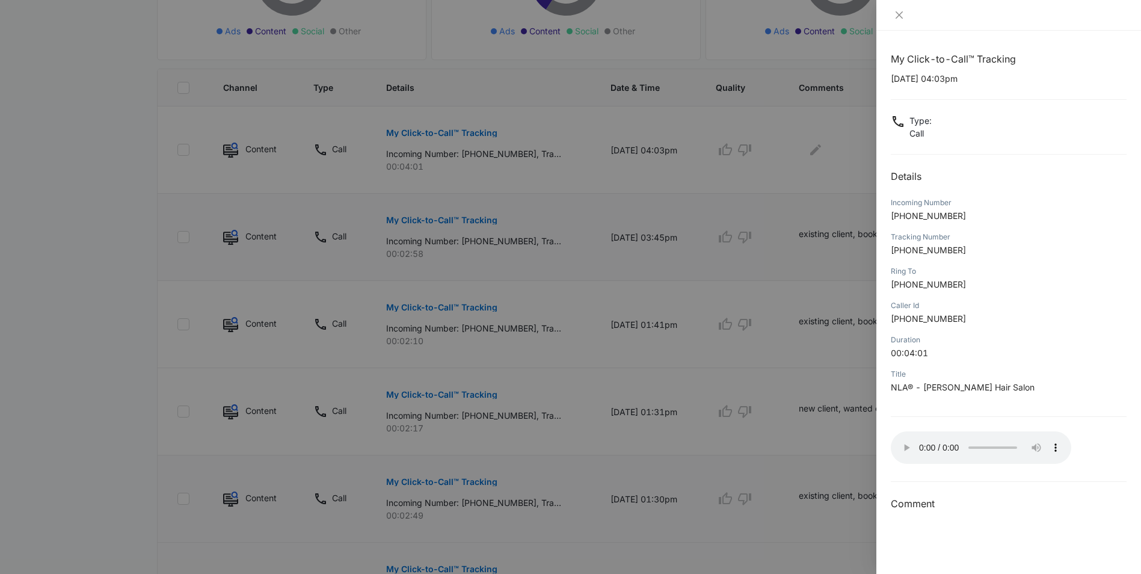
click at [821, 167] on div at bounding box center [570, 287] width 1141 height 574
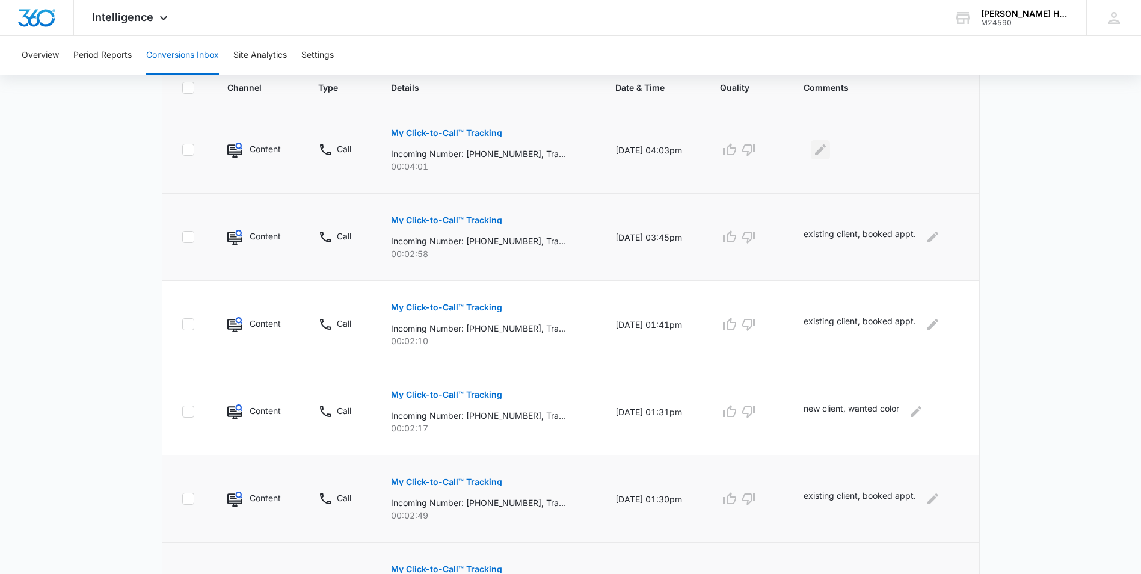
click at [826, 152] on icon "Edit Comments" at bounding box center [820, 149] width 11 height 11
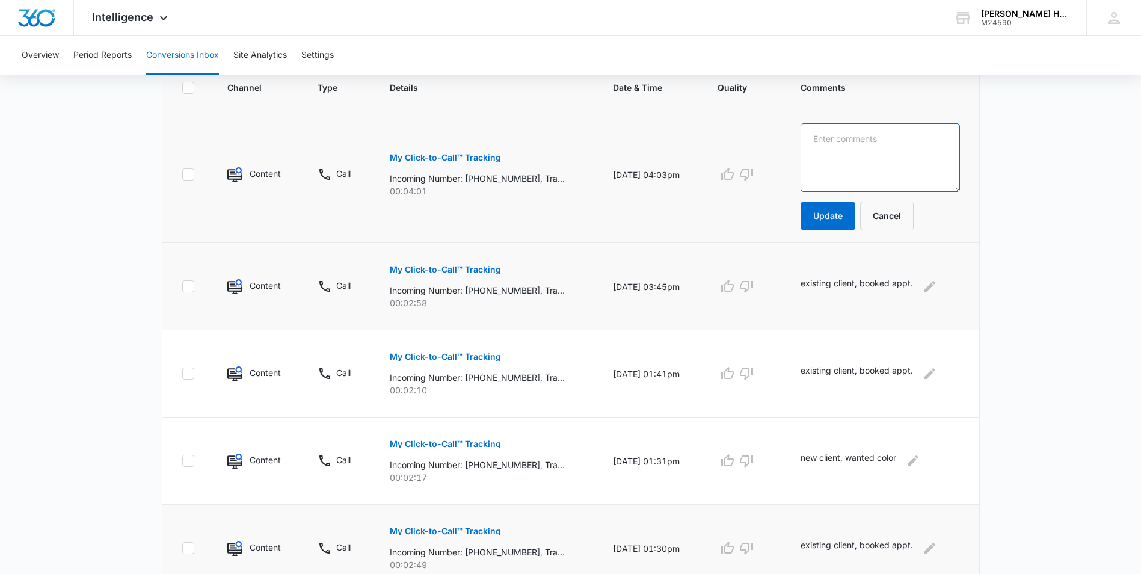
click at [835, 153] on textarea at bounding box center [880, 157] width 159 height 69
type textarea "existing client,booked appt."
click at [840, 211] on button "Update" at bounding box center [828, 216] width 55 height 29
